Goal: Find specific page/section: Find specific page/section

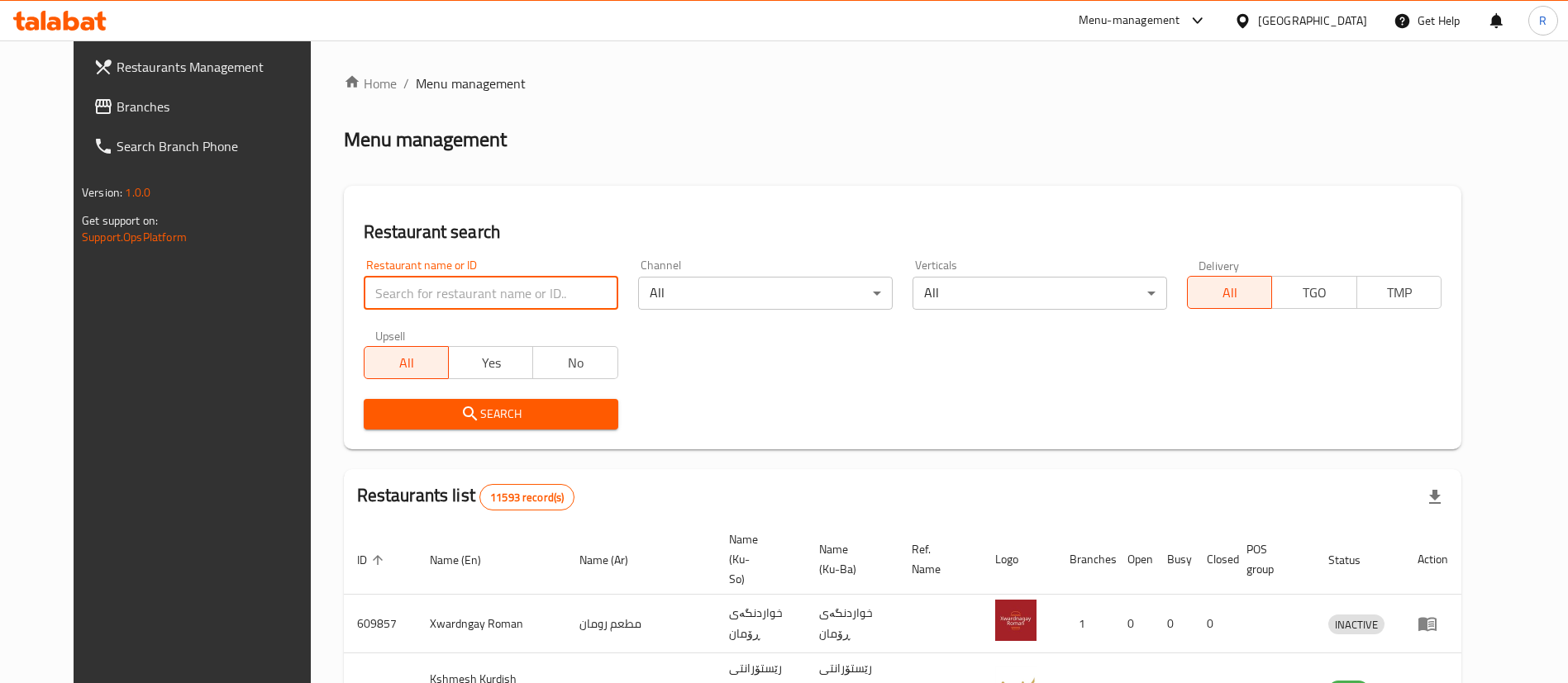
click at [455, 301] on input "search" at bounding box center [491, 293] width 254 height 33
type input "ا"
type input "harem swee"
click at [447, 422] on span "Search" at bounding box center [491, 414] width 228 height 20
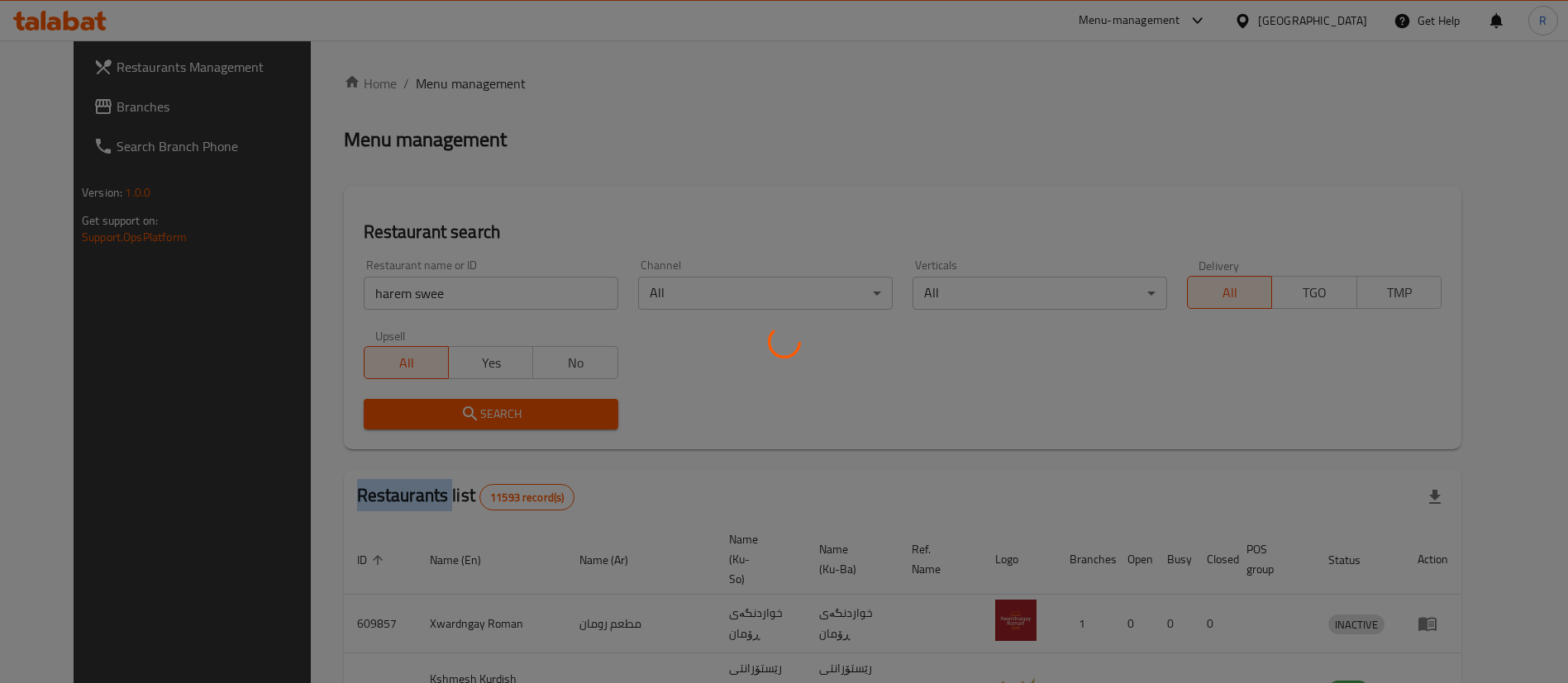
click at [447, 422] on div at bounding box center [784, 342] width 1568 height 683
click at [447, 421] on div at bounding box center [784, 342] width 1568 height 683
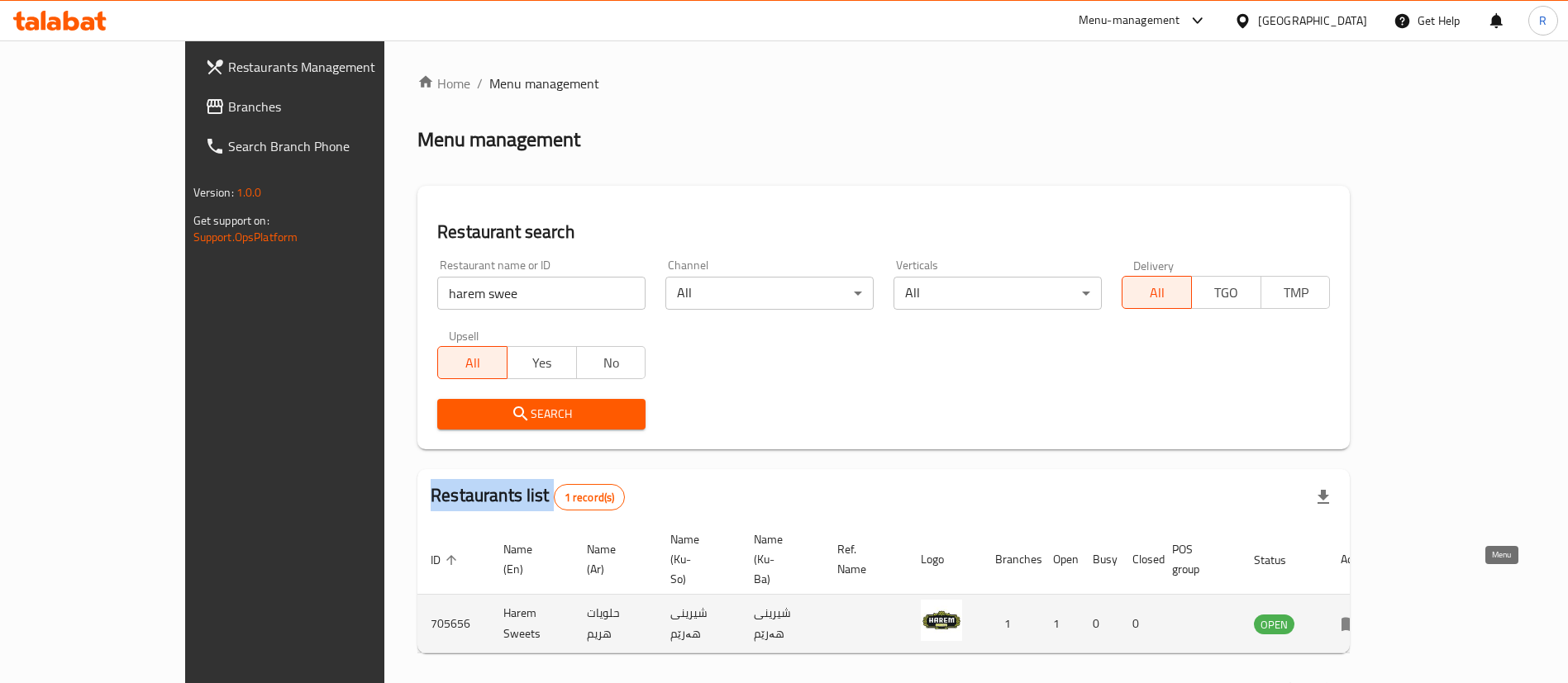
click at [1360, 613] on icon "enhanced table" at bounding box center [1350, 623] width 20 height 20
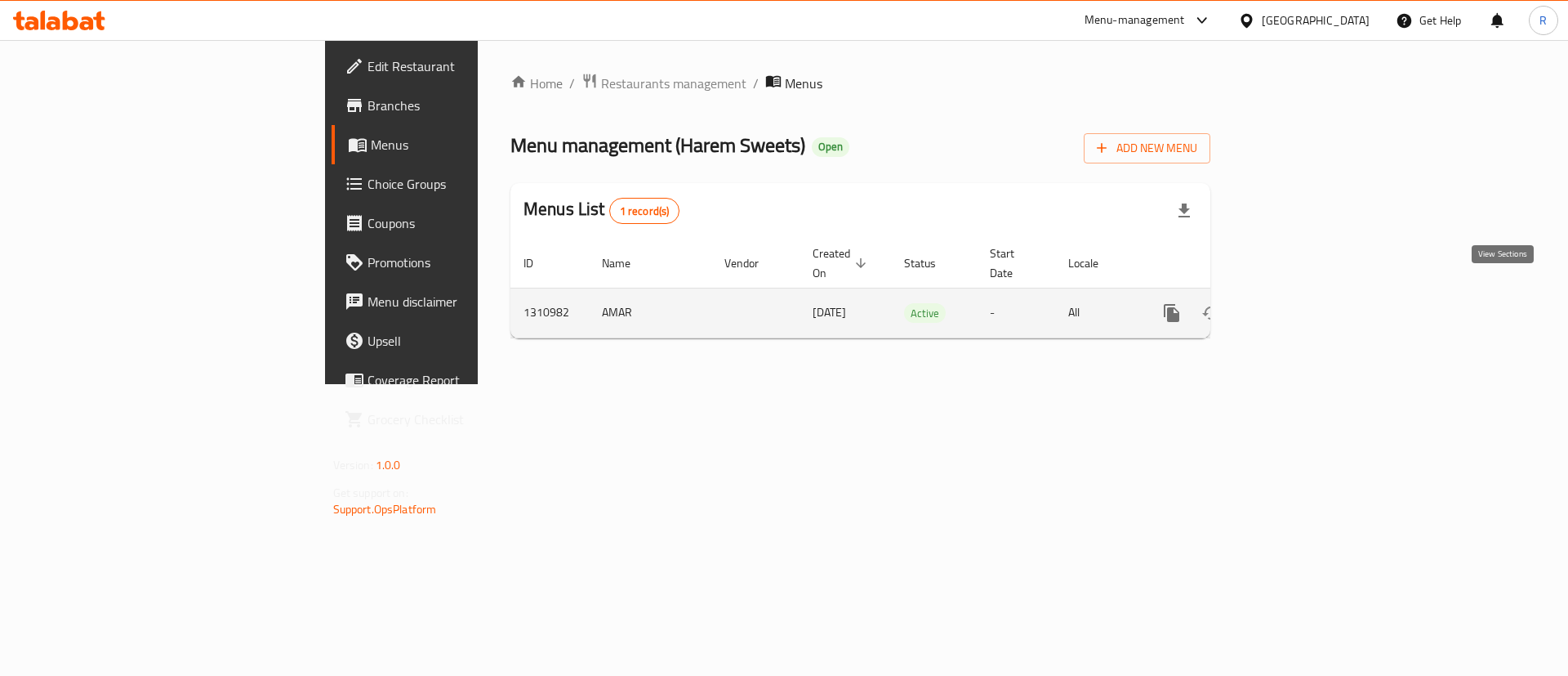
click at [1299, 303] on icon "enhanced table" at bounding box center [1290, 313] width 20 height 20
